Goal: Information Seeking & Learning: Learn about a topic

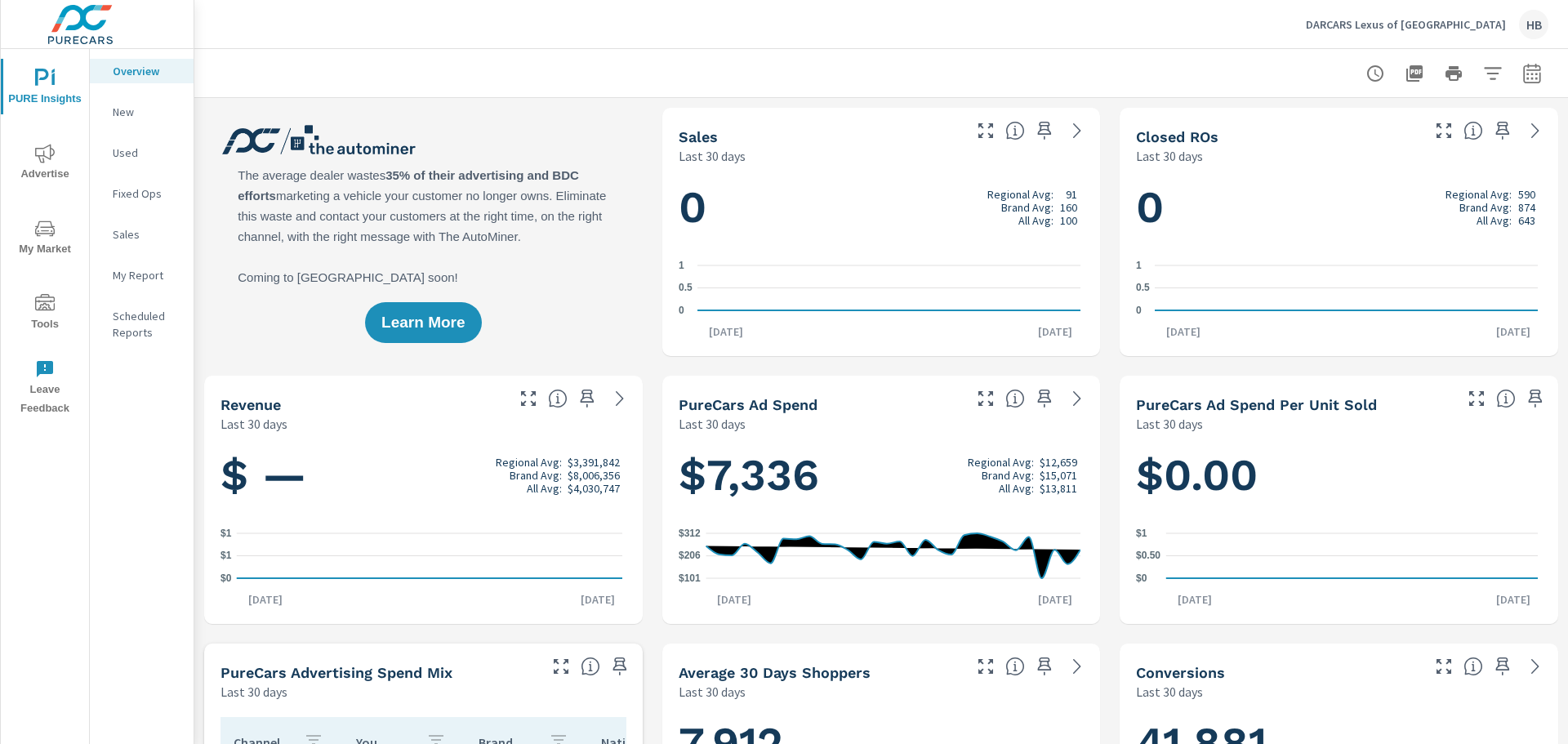
scroll to position [1, 0]
click at [50, 227] on icon "nav menu" at bounding box center [44, 228] width 19 height 15
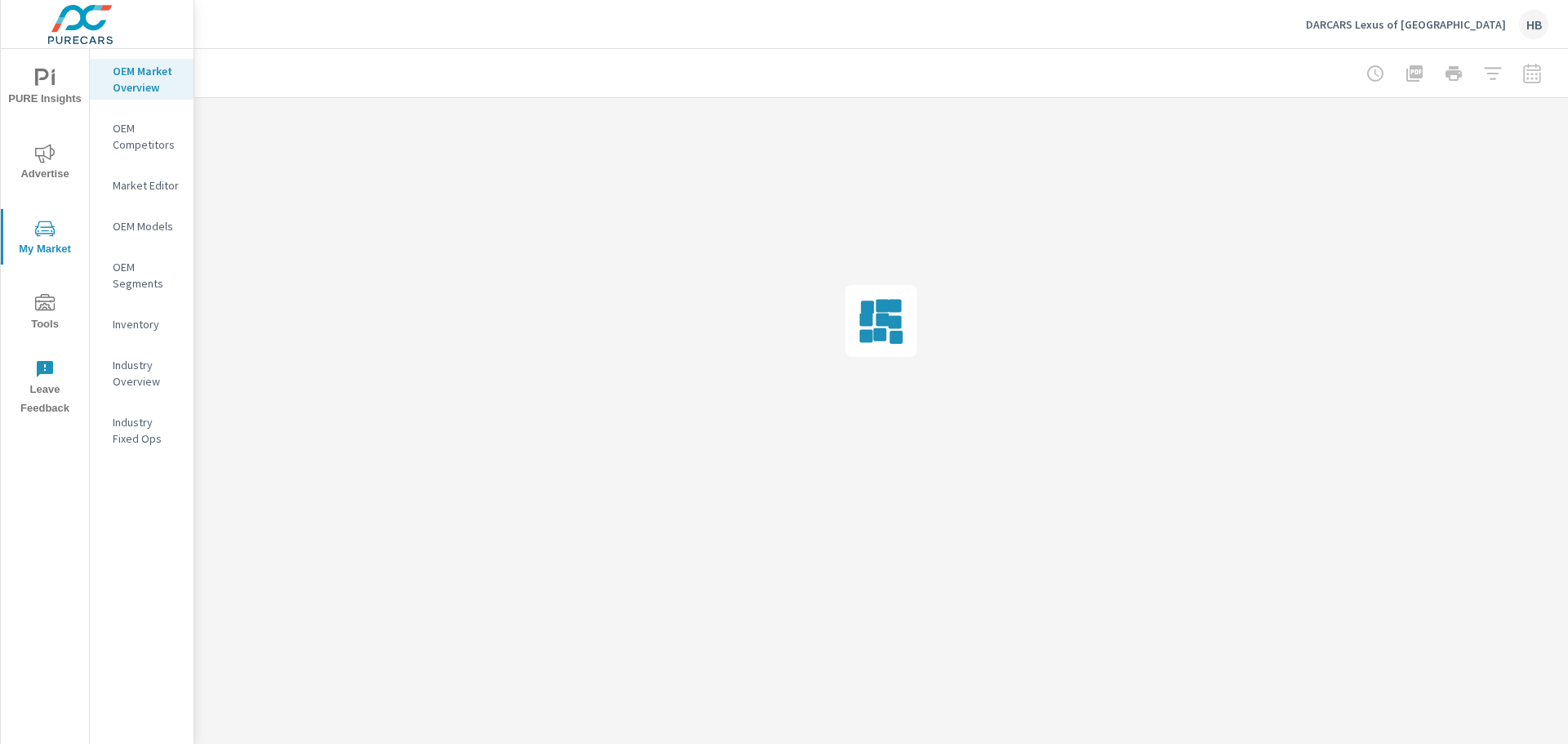
click at [140, 325] on p "Inventory" at bounding box center [147, 324] width 68 height 16
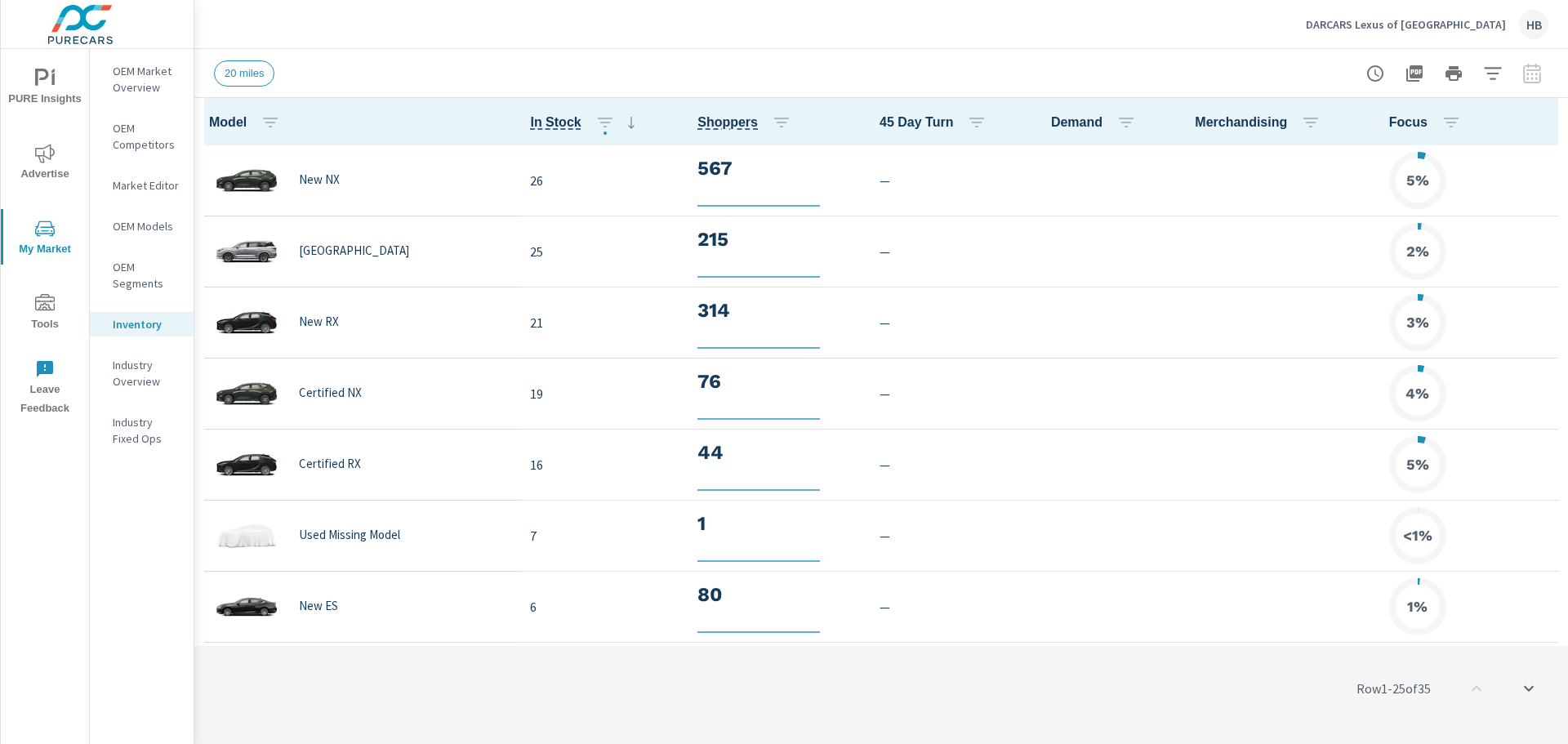
scroll to position [1, 0]
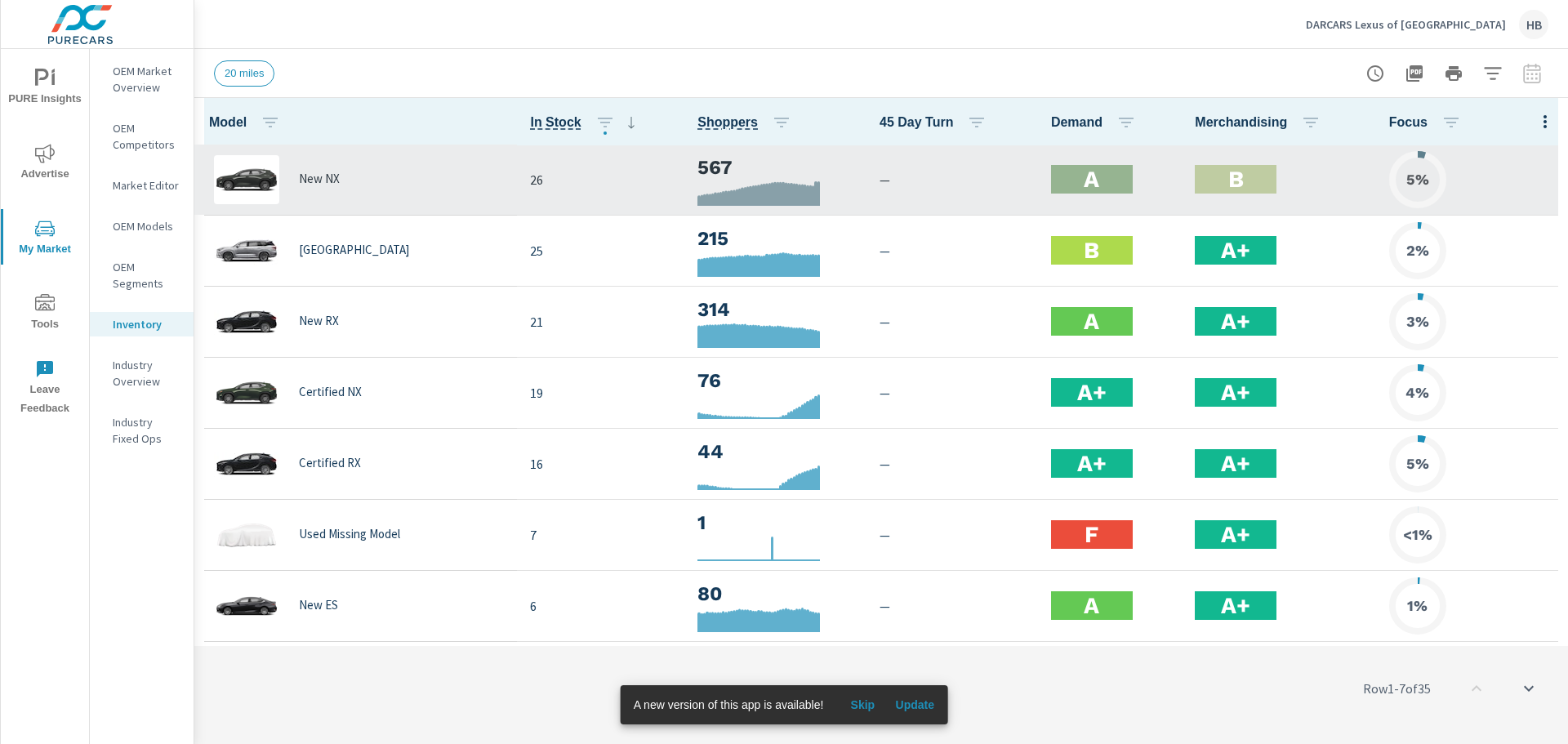
click at [530, 181] on p "26" at bounding box center [601, 180] width 141 height 19
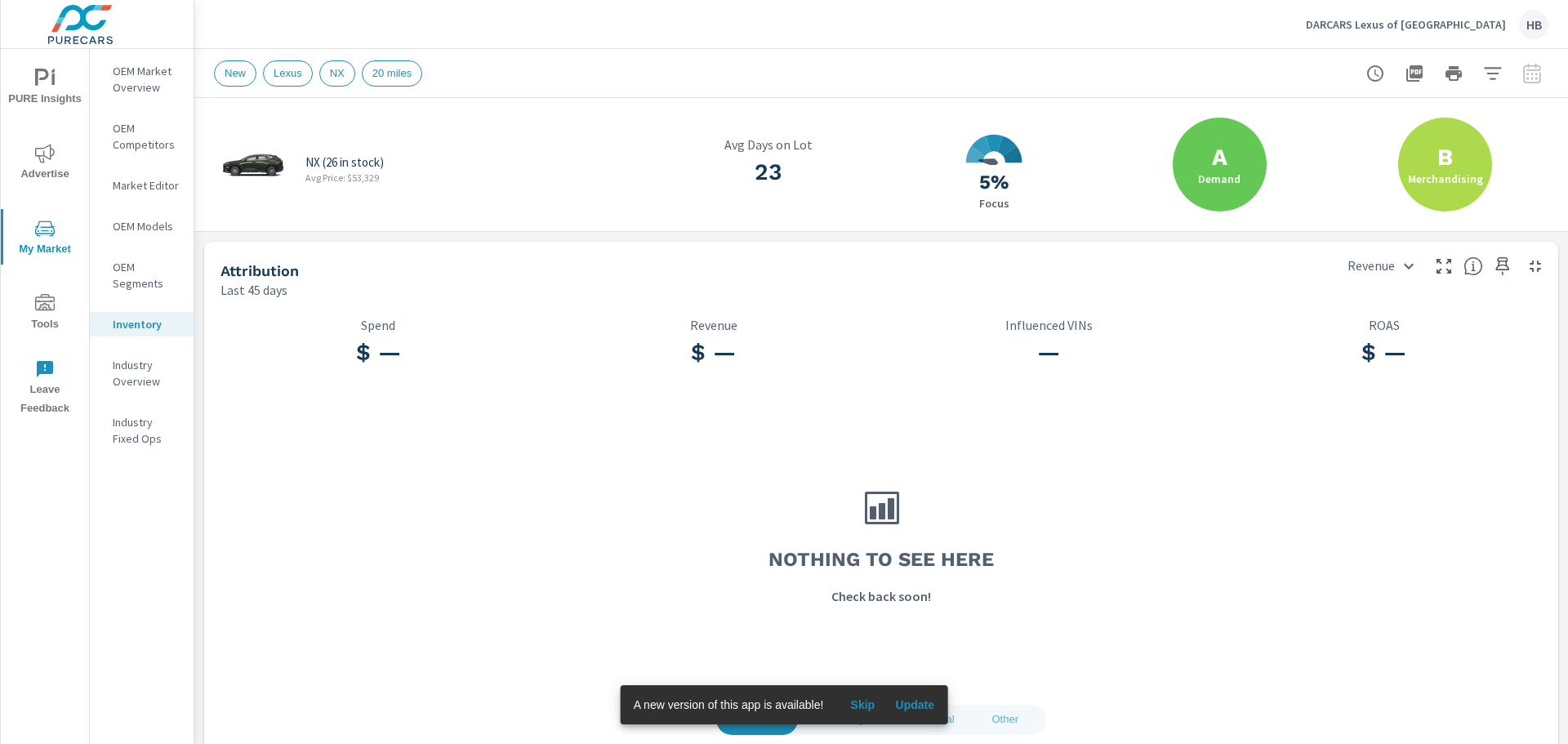
click at [332, 163] on p "NX (26 in stock)" at bounding box center [344, 162] width 78 height 14
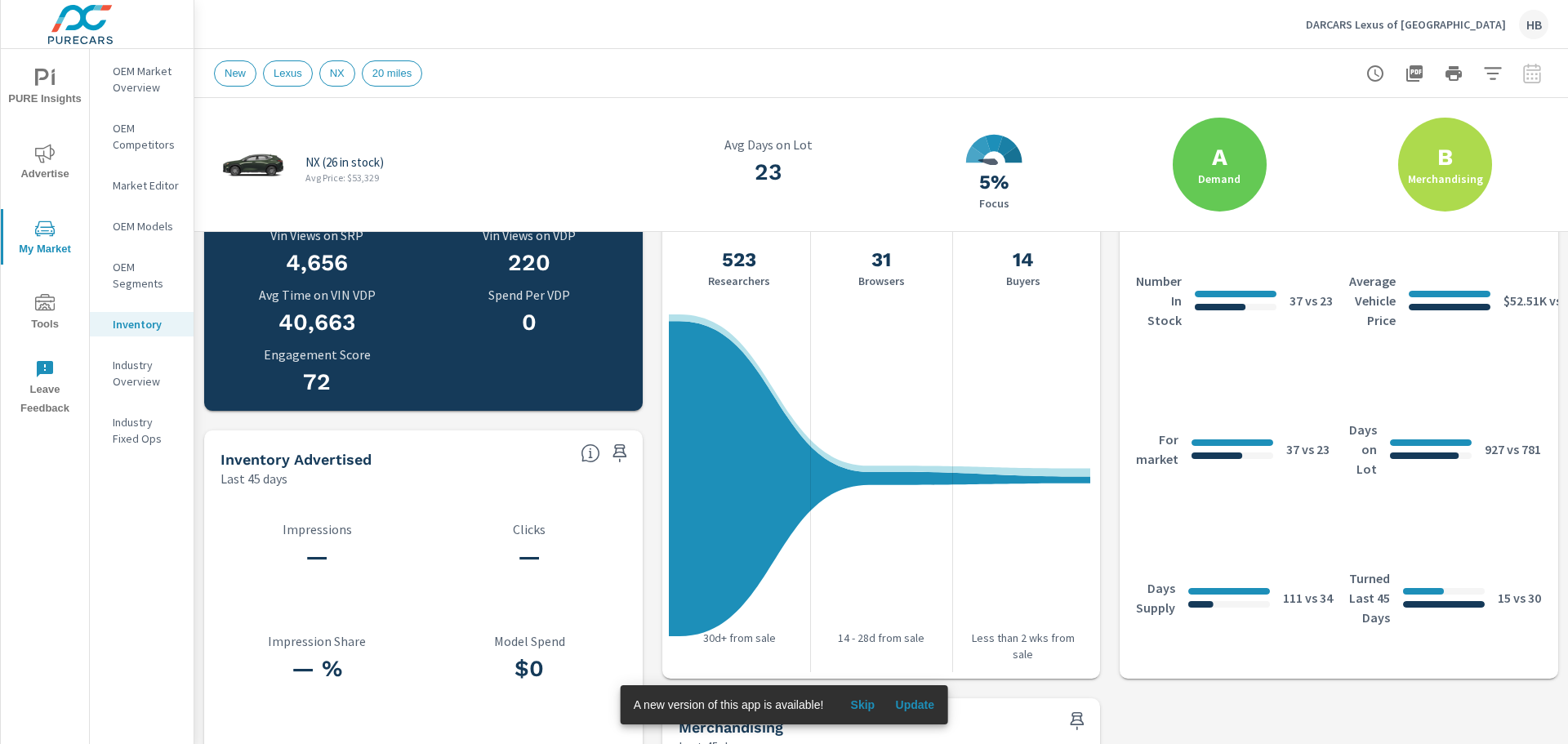
scroll to position [827, 0]
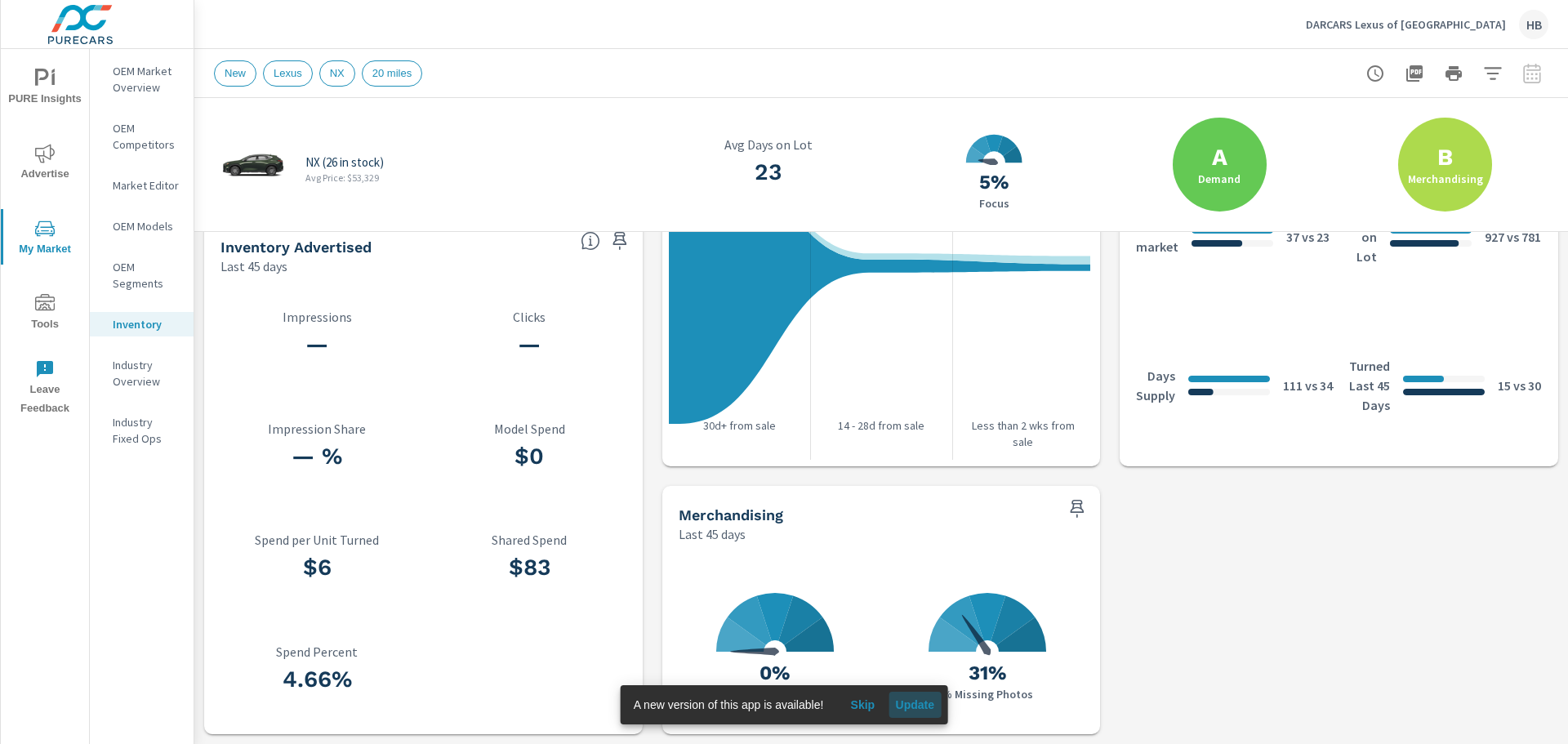
click at [921, 708] on span "Update" at bounding box center [915, 704] width 40 height 14
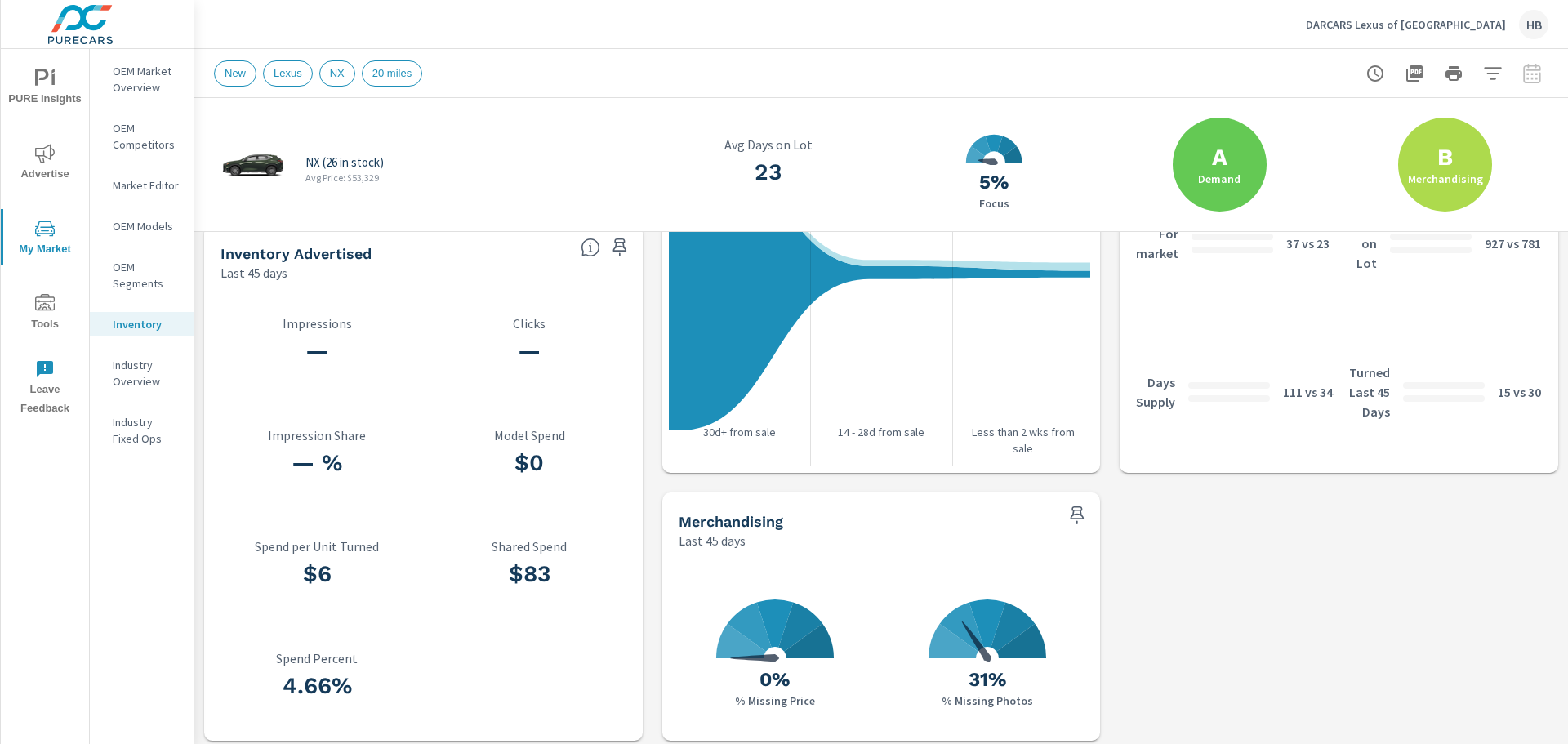
scroll to position [827, 0]
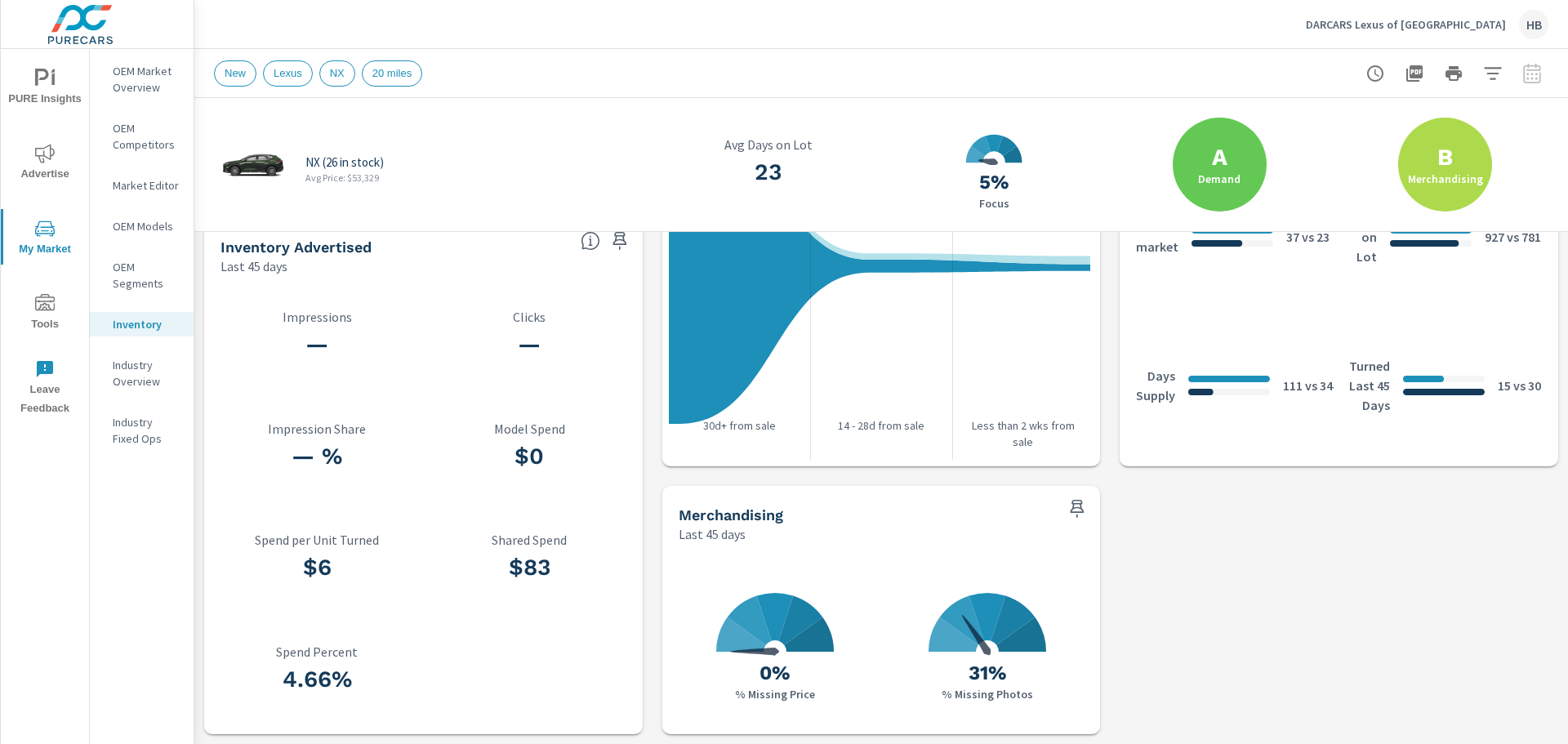
click at [1012, 628] on icon at bounding box center [1012, 619] width 44 height 49
click at [964, 634] on icon at bounding box center [962, 619] width 44 height 49
click at [56, 305] on span "Tools" at bounding box center [44, 313] width 78 height 40
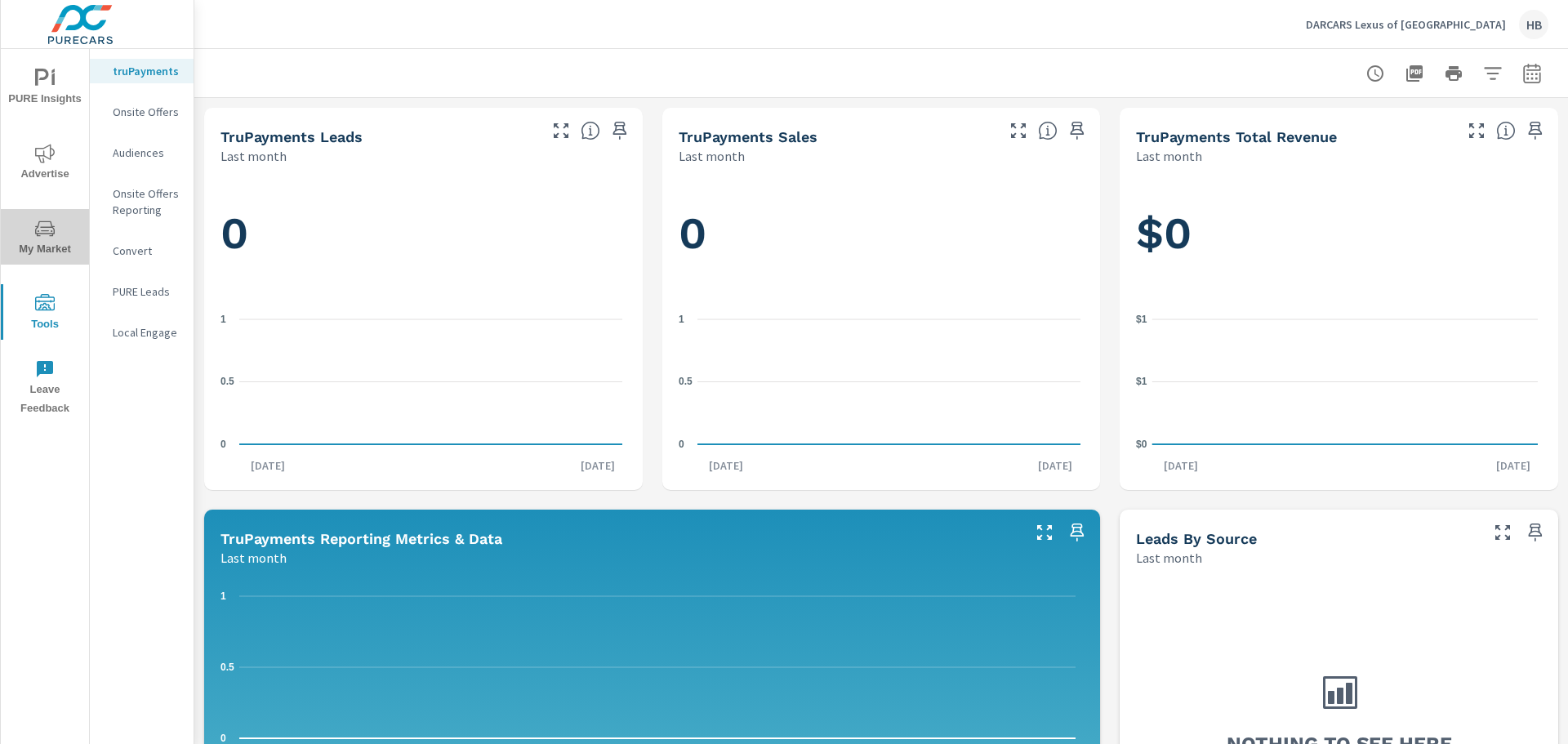
click at [58, 232] on span "My Market" at bounding box center [44, 239] width 78 height 40
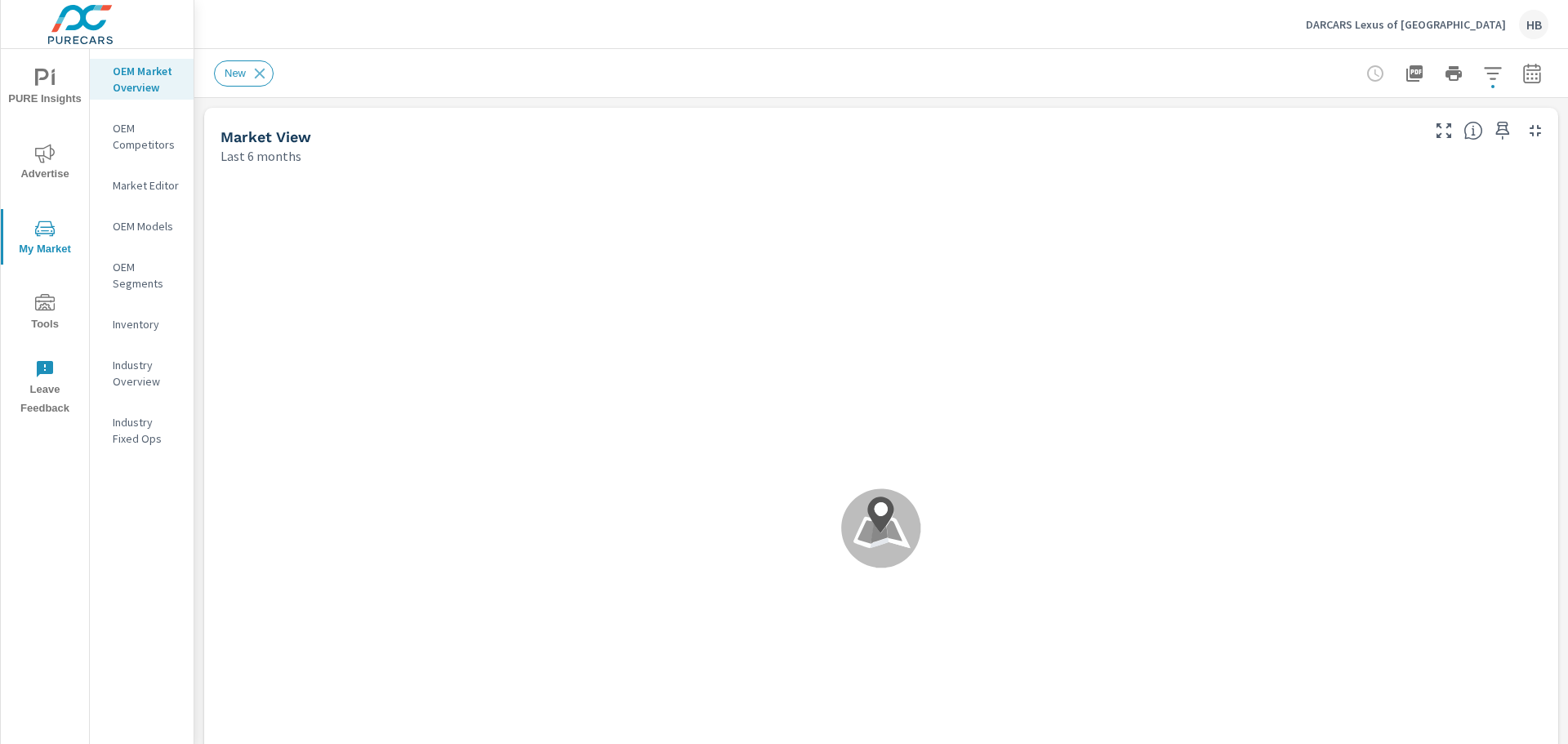
click at [45, 98] on span "PURE Insights" at bounding box center [44, 88] width 78 height 40
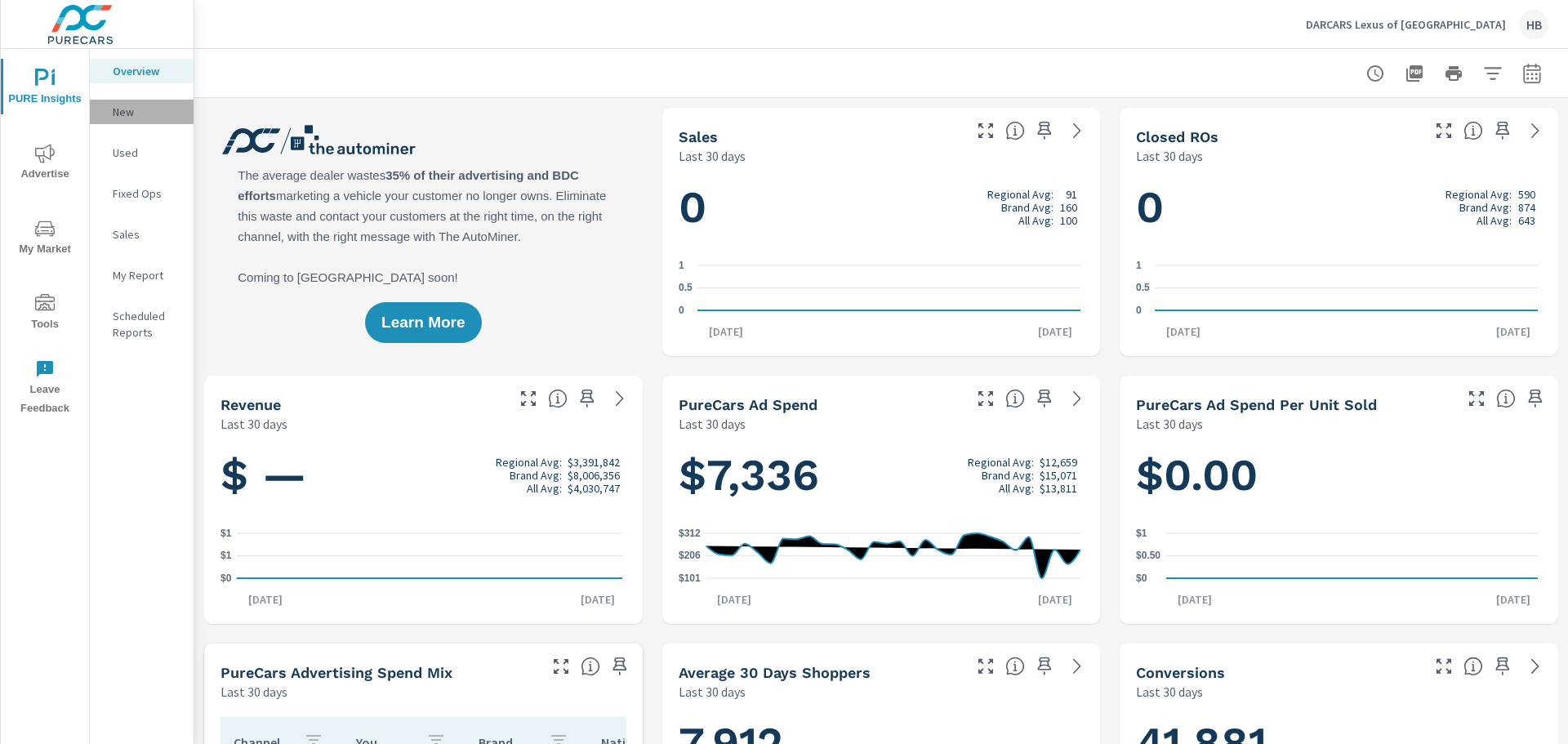
click at [160, 101] on div "New" at bounding box center [141, 111] width 103 height 24
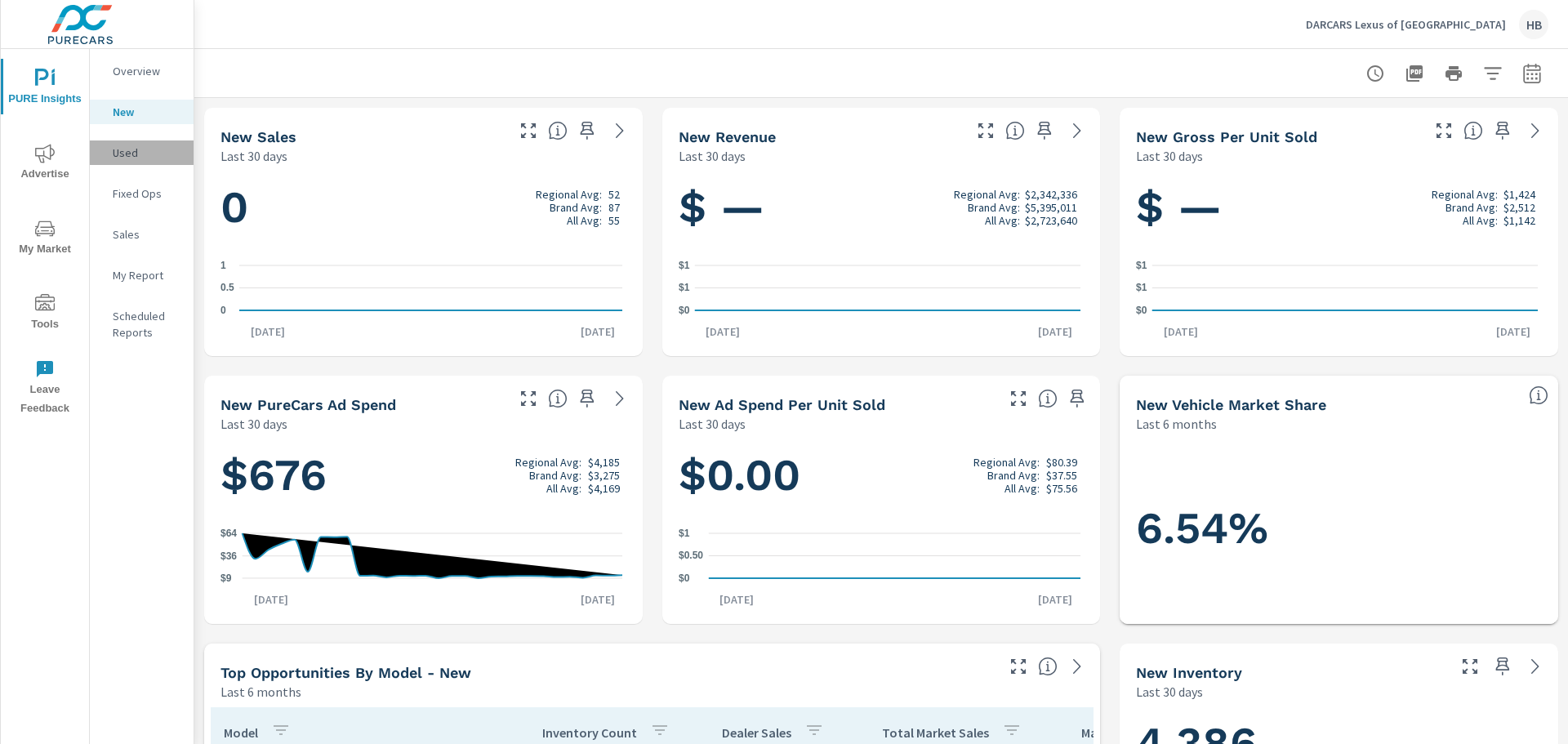
click at [151, 157] on p "Used" at bounding box center [147, 153] width 68 height 16
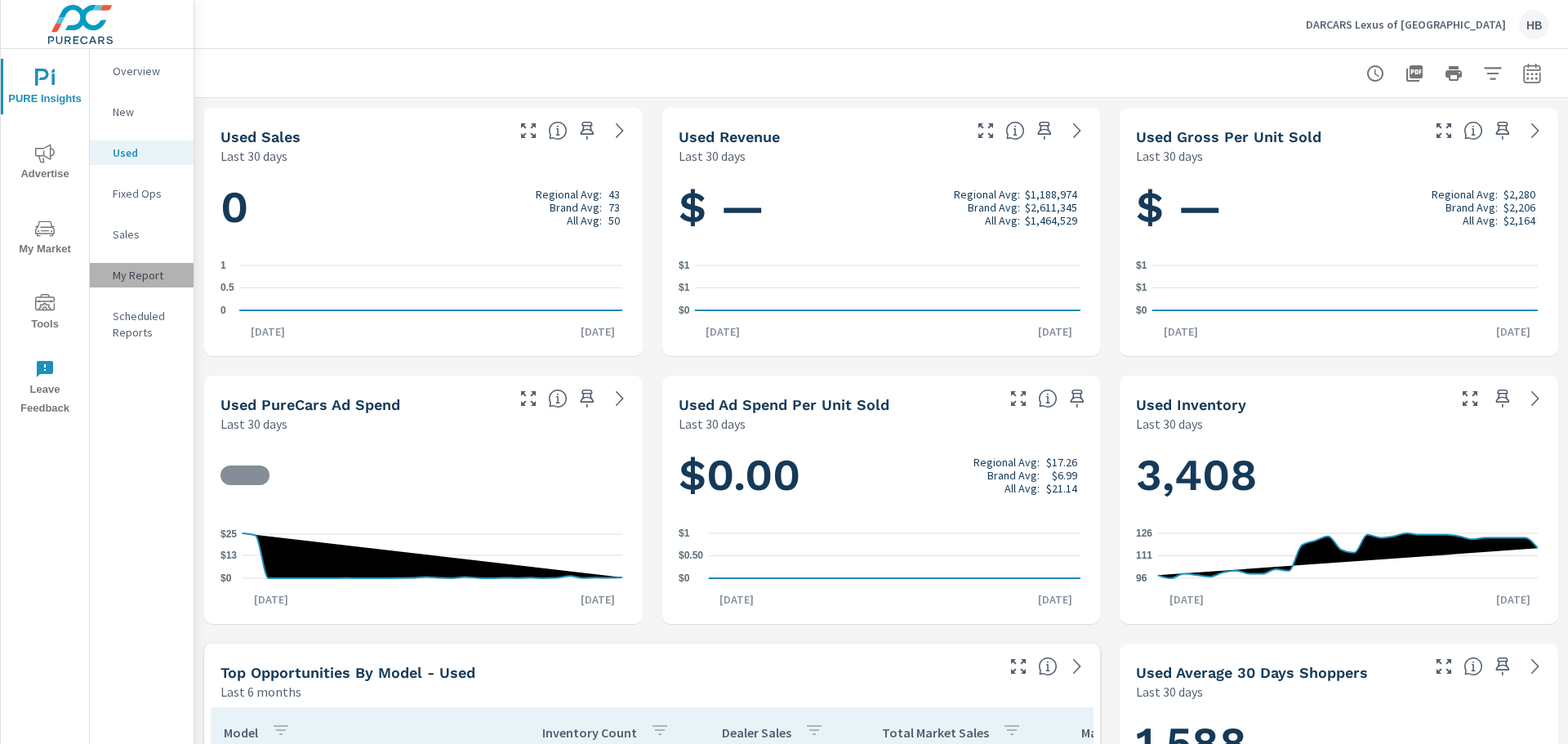
click at [144, 277] on p "My Report" at bounding box center [147, 274] width 68 height 16
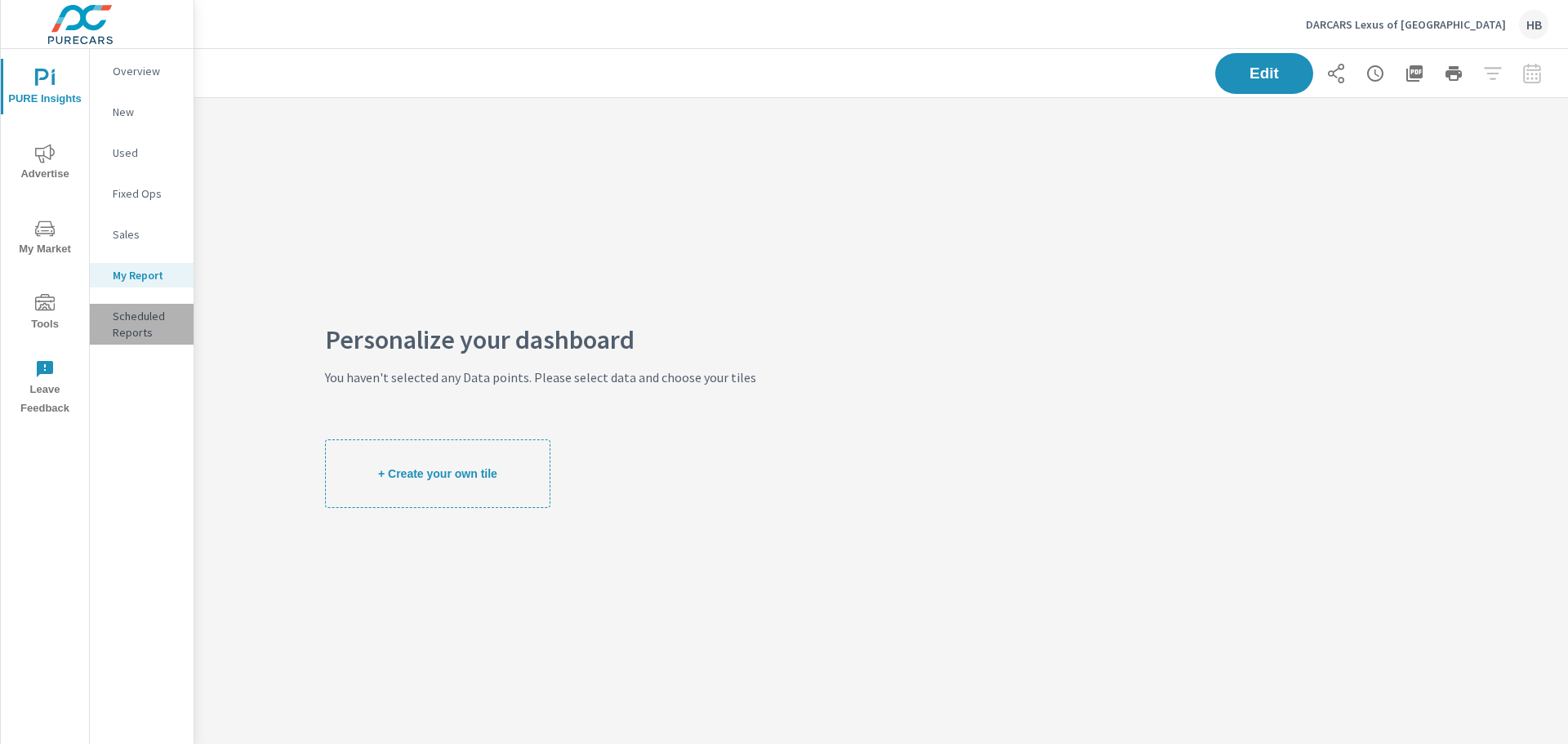
click at [149, 329] on p "Scheduled Reports" at bounding box center [147, 325] width 68 height 33
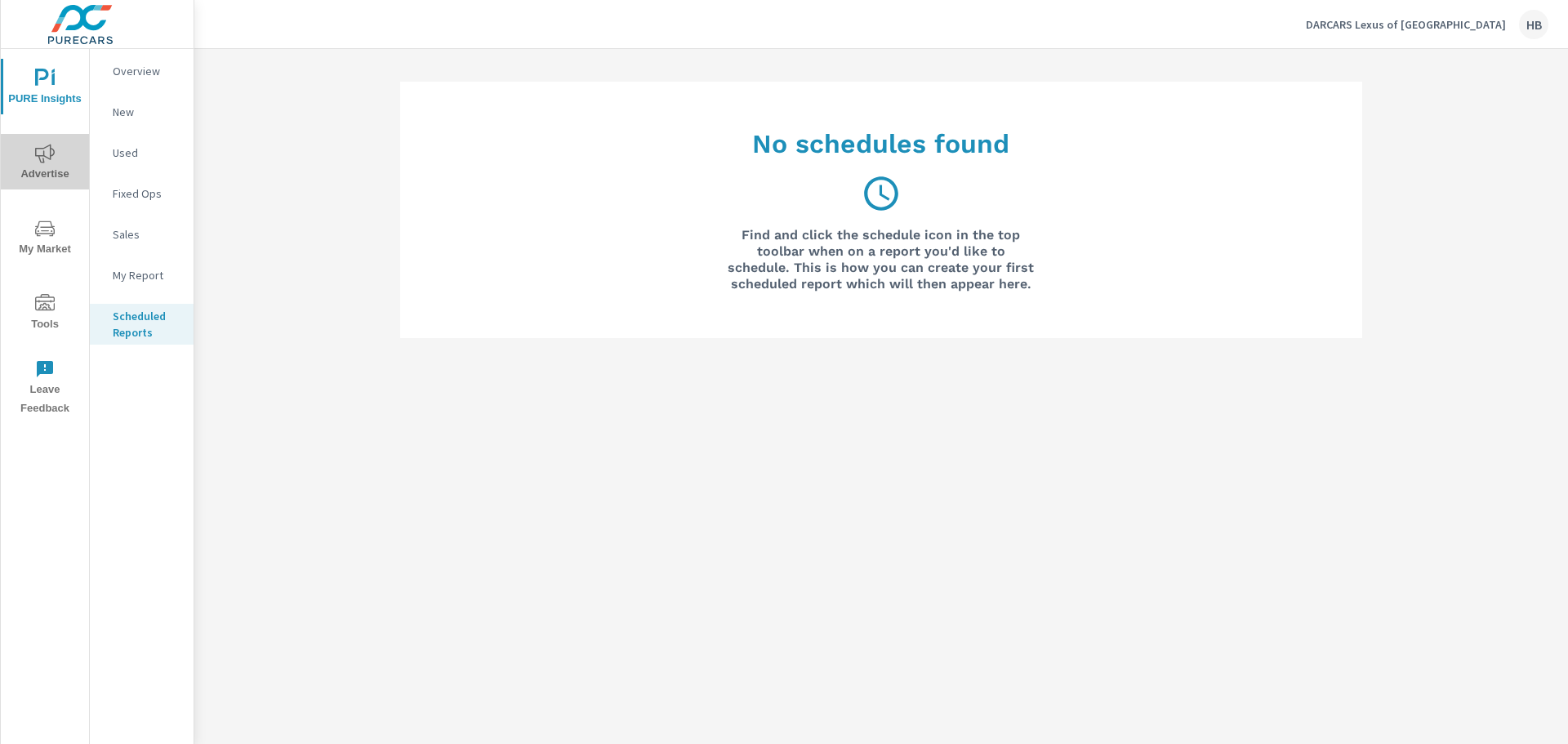
click at [41, 158] on icon "nav menu" at bounding box center [44, 154] width 19 height 19
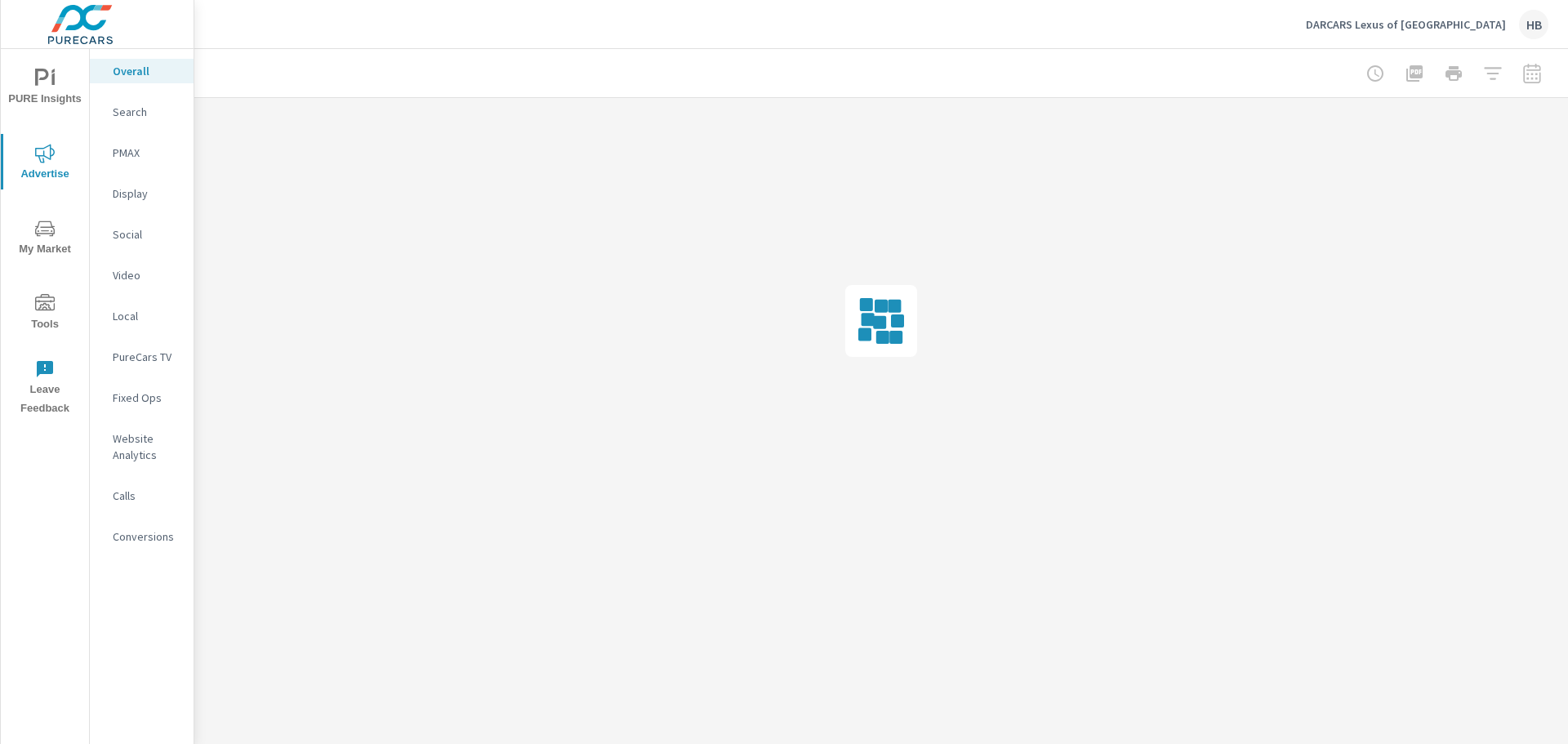
click at [150, 455] on p "Website Analytics" at bounding box center [147, 447] width 68 height 33
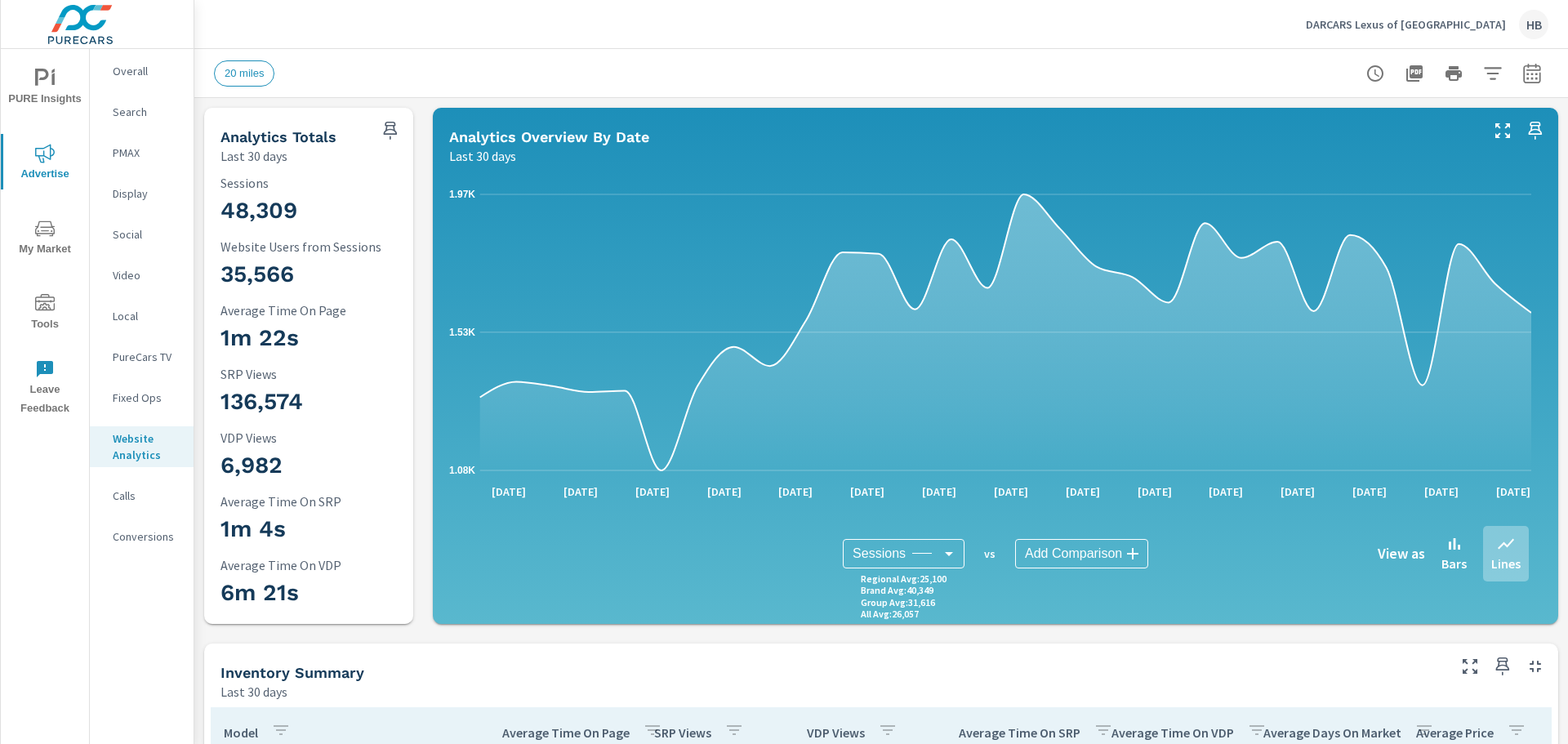
click at [923, 550] on body "PURE Insights Advertise My Market Tools Leave Feedback Overall Search PMAX Disp…" at bounding box center [784, 372] width 1568 height 744
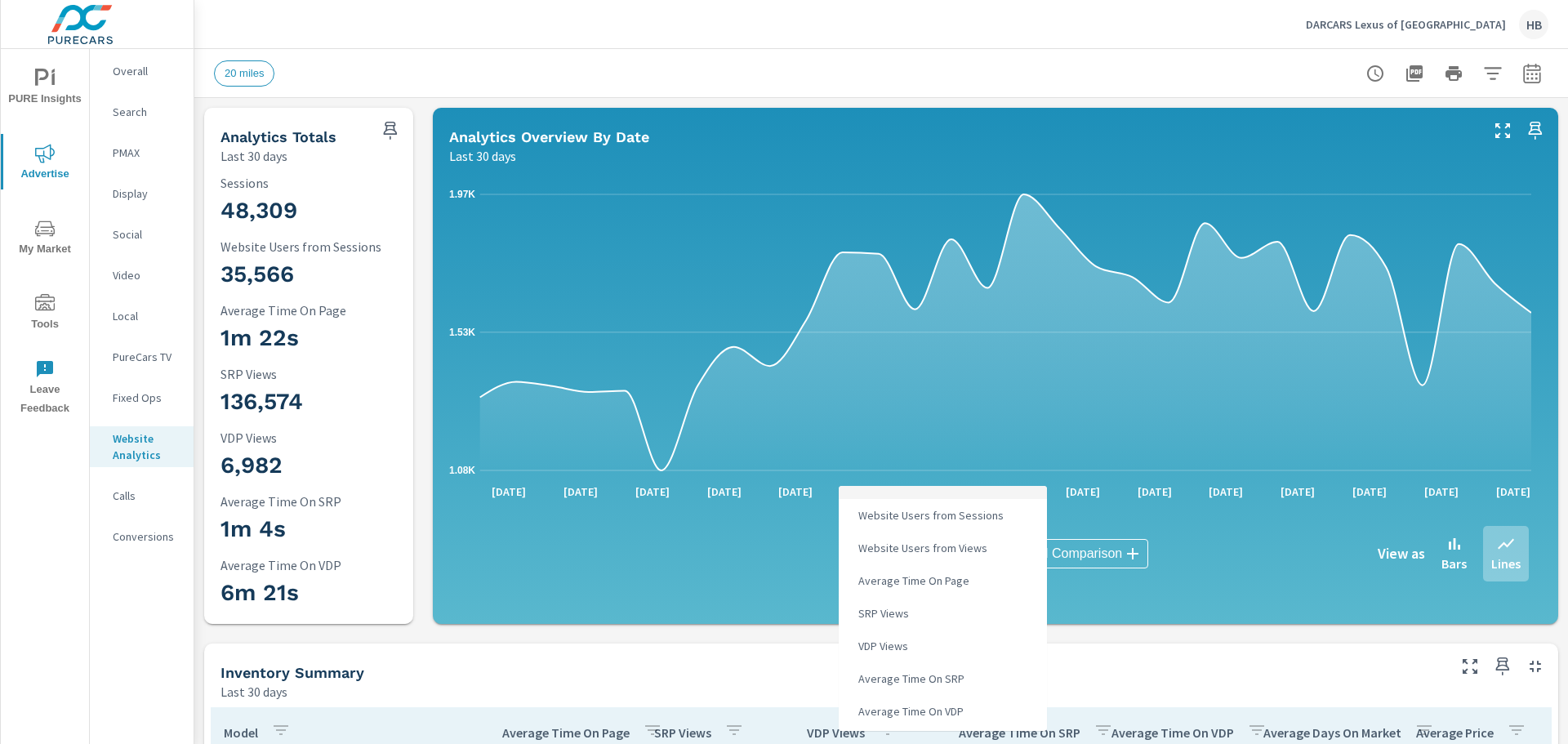
click at [1150, 607] on div at bounding box center [784, 372] width 1568 height 744
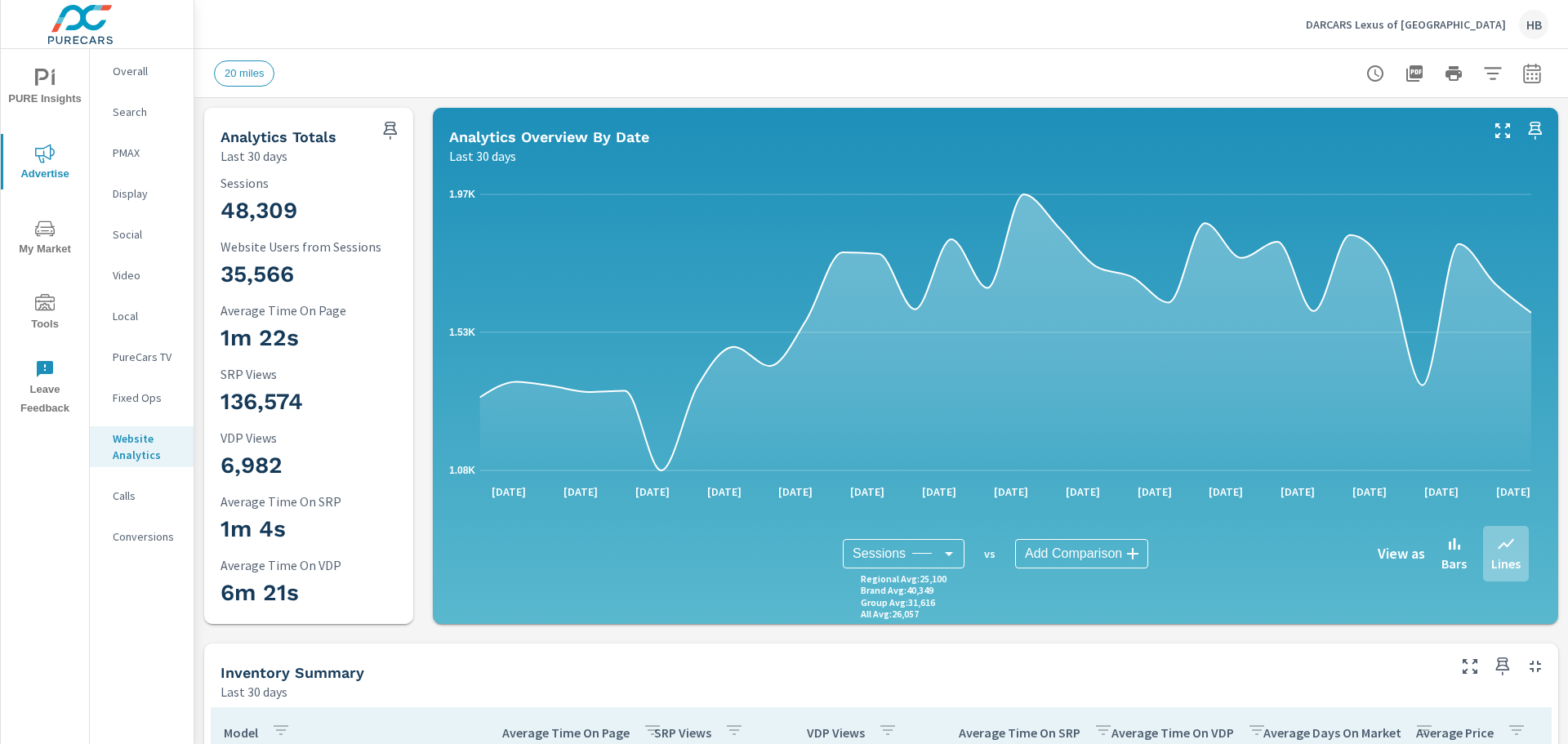
click at [136, 112] on p "Search" at bounding box center [147, 111] width 68 height 16
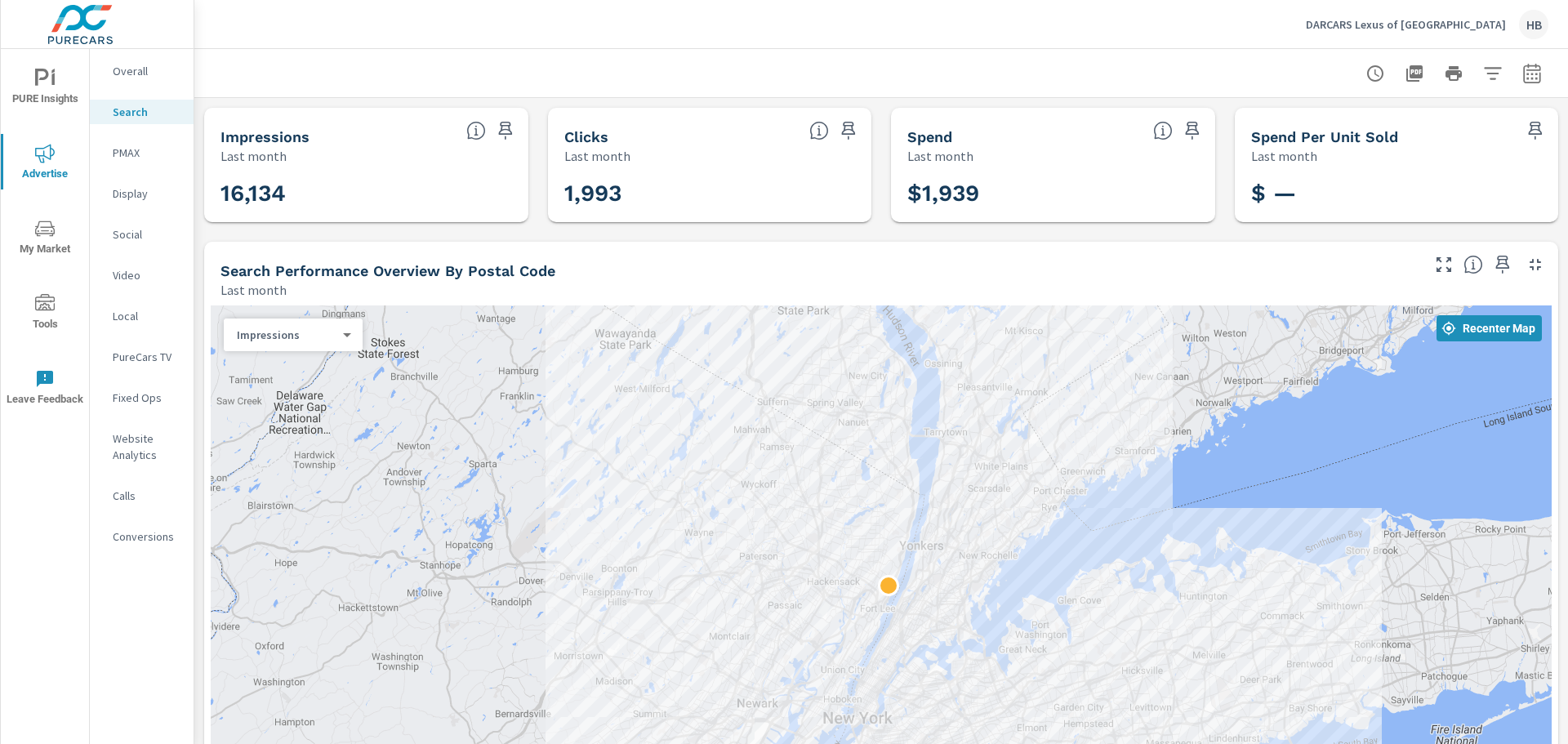
click at [870, 659] on div at bounding box center [881, 570] width 1341 height 529
